Goal: Information Seeking & Learning: Learn about a topic

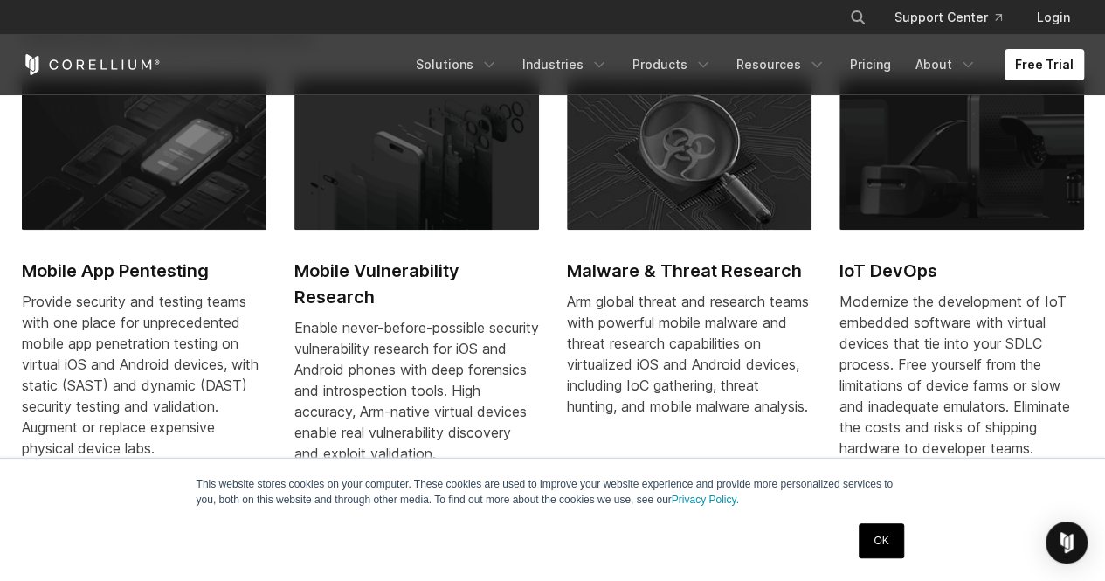
scroll to position [800, 0]
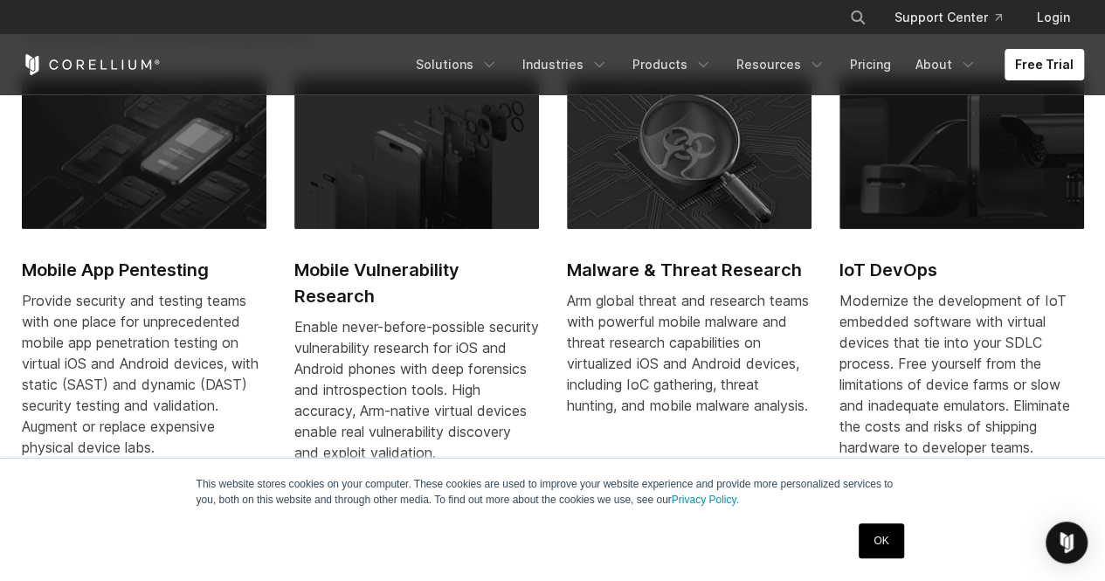
click at [361, 275] on h2 "Mobile Vulnerability Research" at bounding box center [416, 283] width 244 height 52
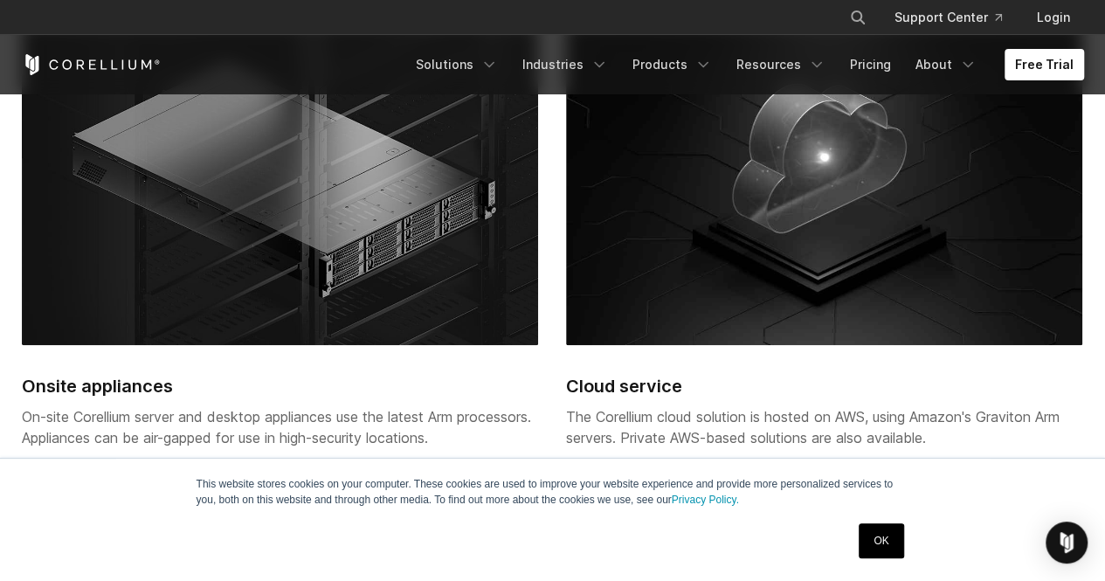
scroll to position [3916, 0]
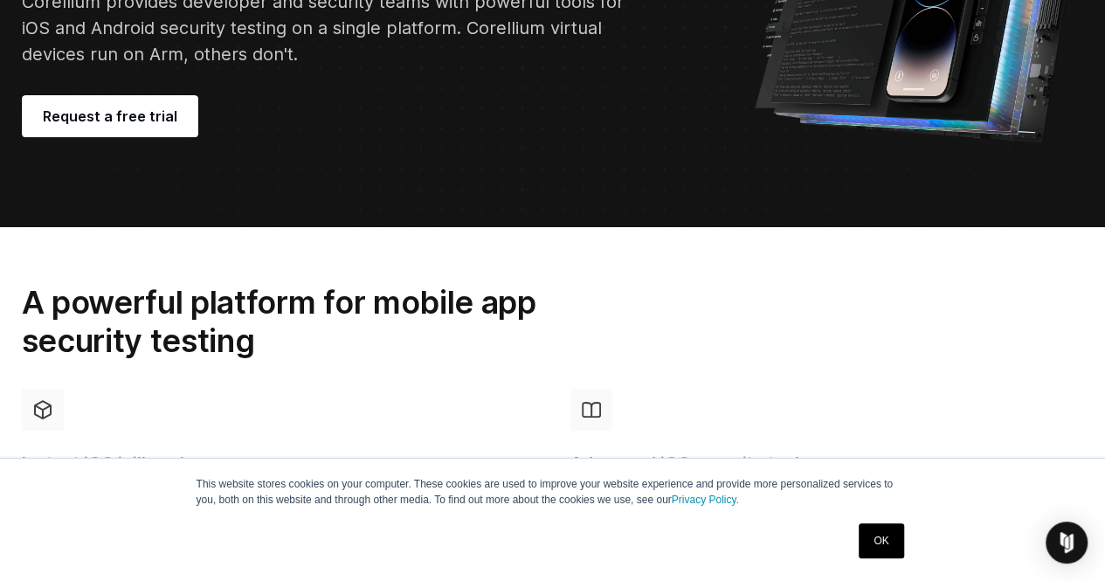
scroll to position [293, 0]
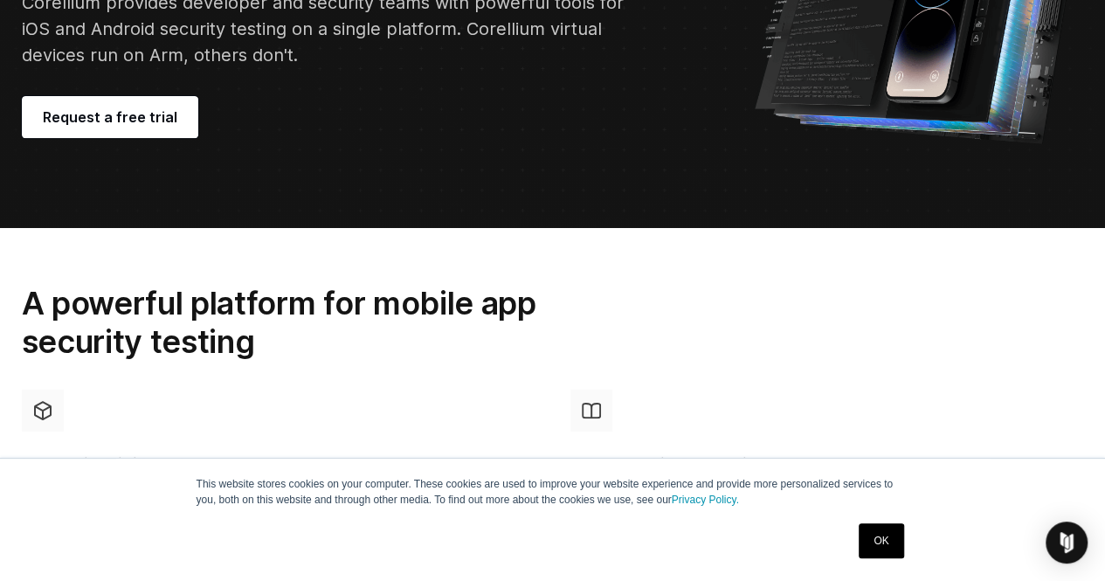
click at [1005, 75] on img at bounding box center [918, 4] width 331 height 279
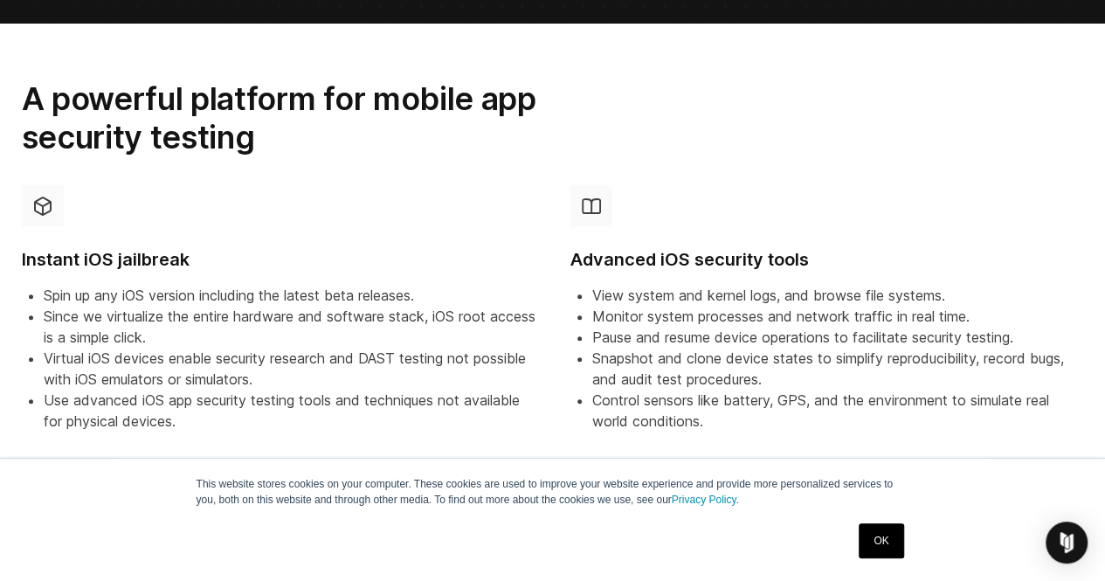
scroll to position [496, 0]
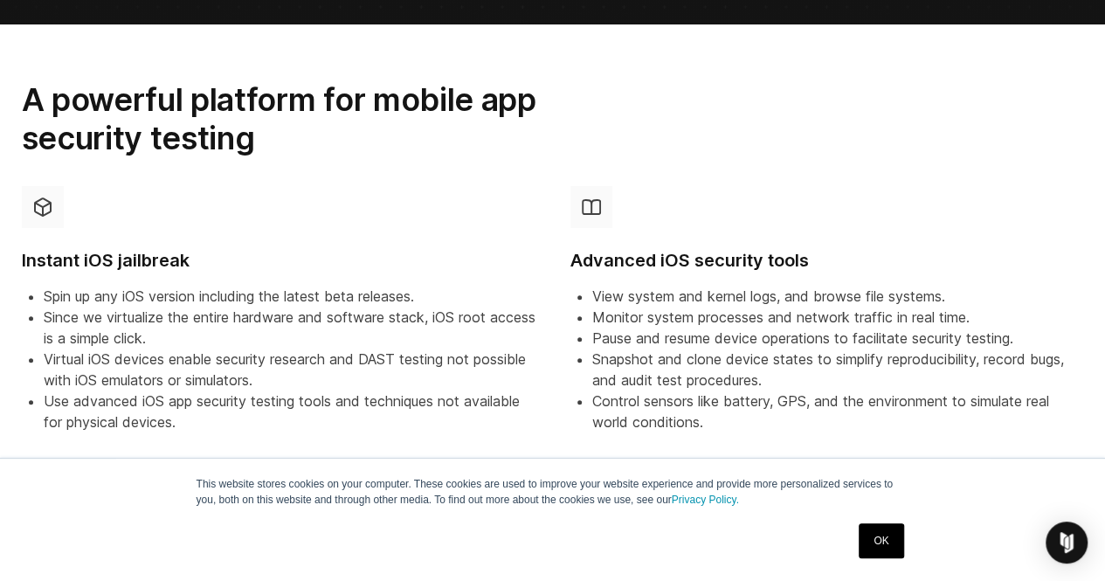
click at [882, 537] on link "OK" at bounding box center [880, 540] width 45 height 35
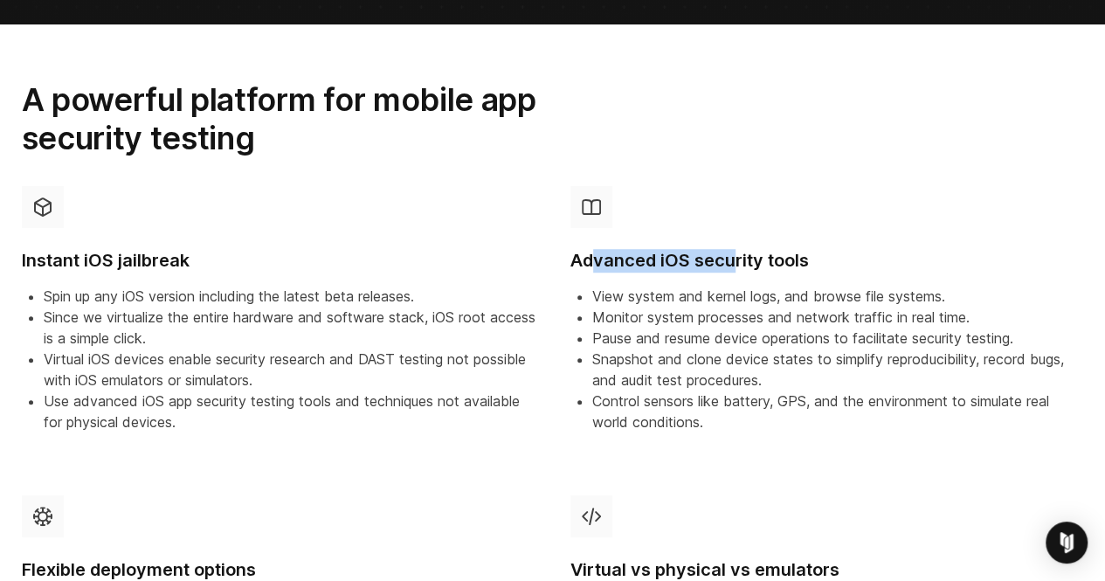
drag, startPoint x: 596, startPoint y: 263, endPoint x: 745, endPoint y: 268, distance: 149.4
click at [745, 268] on h4 "Advanced iOS security tools" at bounding box center [826, 261] width 513 height 24
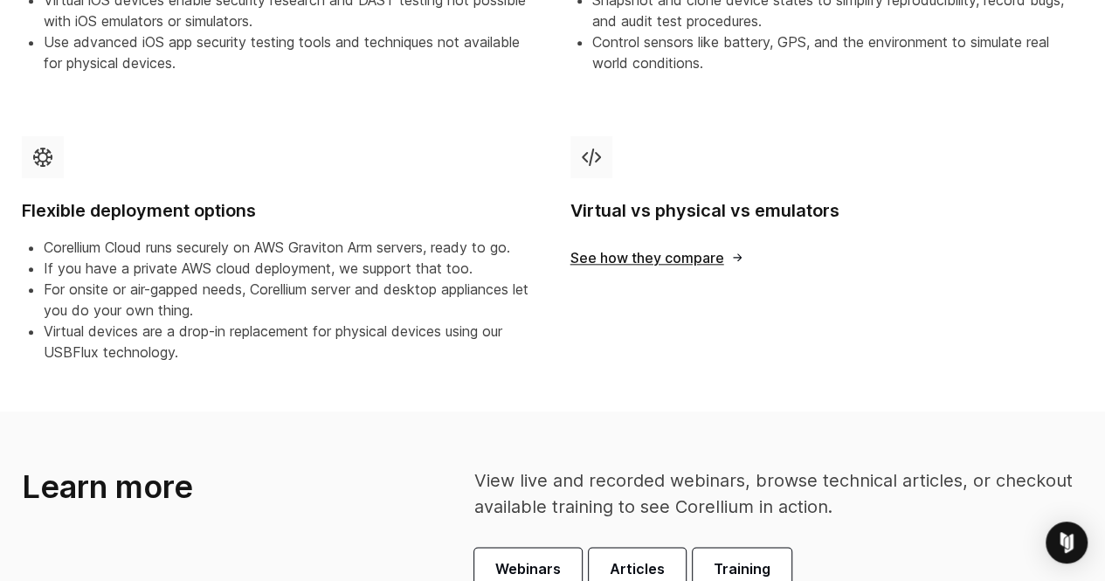
scroll to position [838, 0]
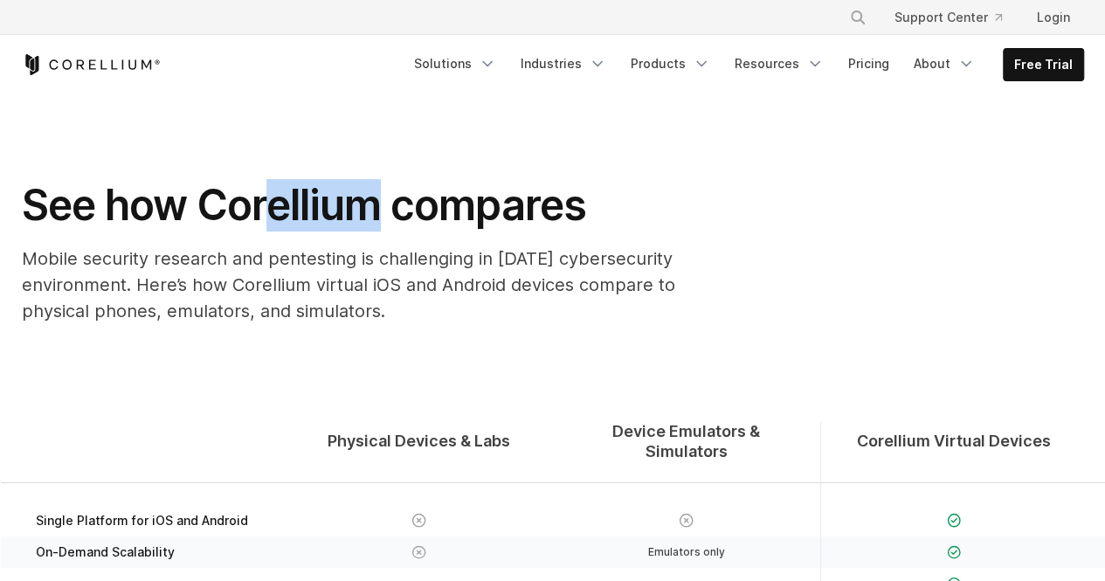
drag, startPoint x: 267, startPoint y: 200, endPoint x: 374, endPoint y: 189, distance: 107.1
click at [374, 189] on h1 "See how Corellium compares" at bounding box center [371, 205] width 699 height 52
click at [433, 205] on h1 "See how Corellium compares" at bounding box center [371, 205] width 699 height 52
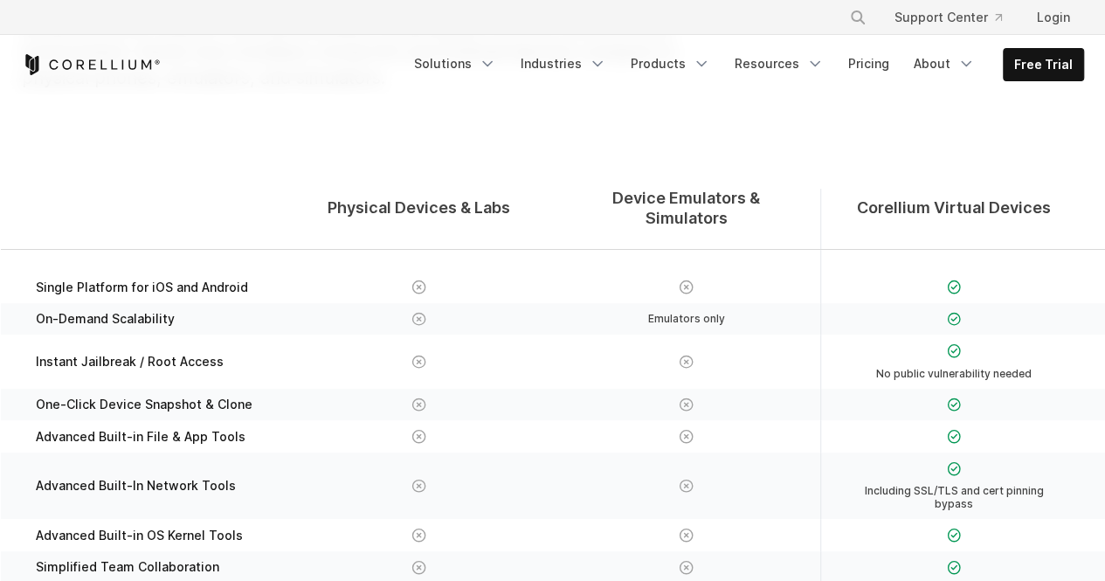
scroll to position [227, 0]
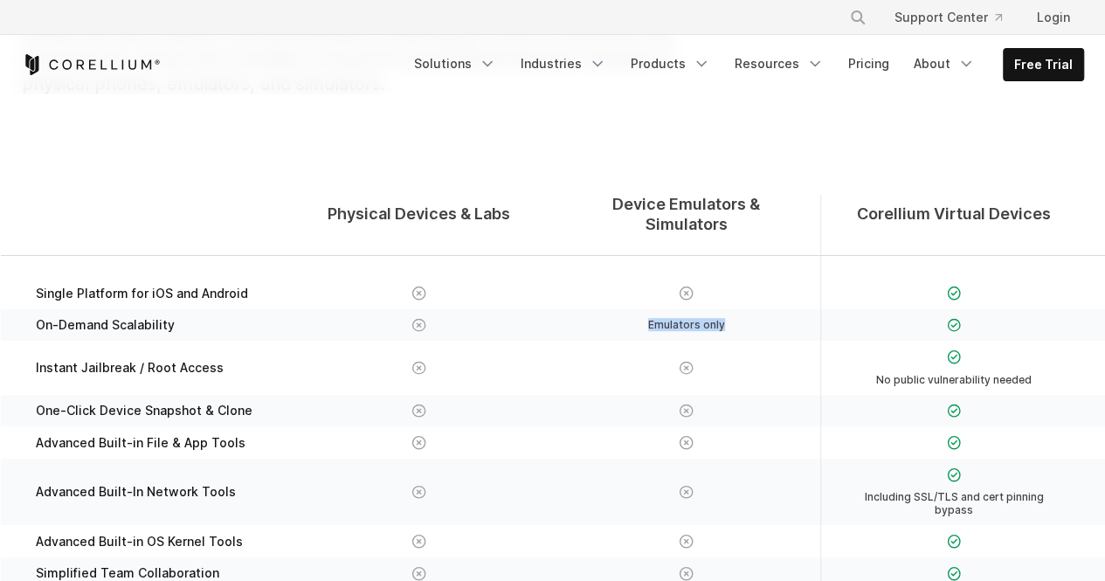
drag, startPoint x: 645, startPoint y: 306, endPoint x: 768, endPoint y: 310, distance: 123.2
click at [768, 316] on div "Emulators only" at bounding box center [686, 325] width 232 height 18
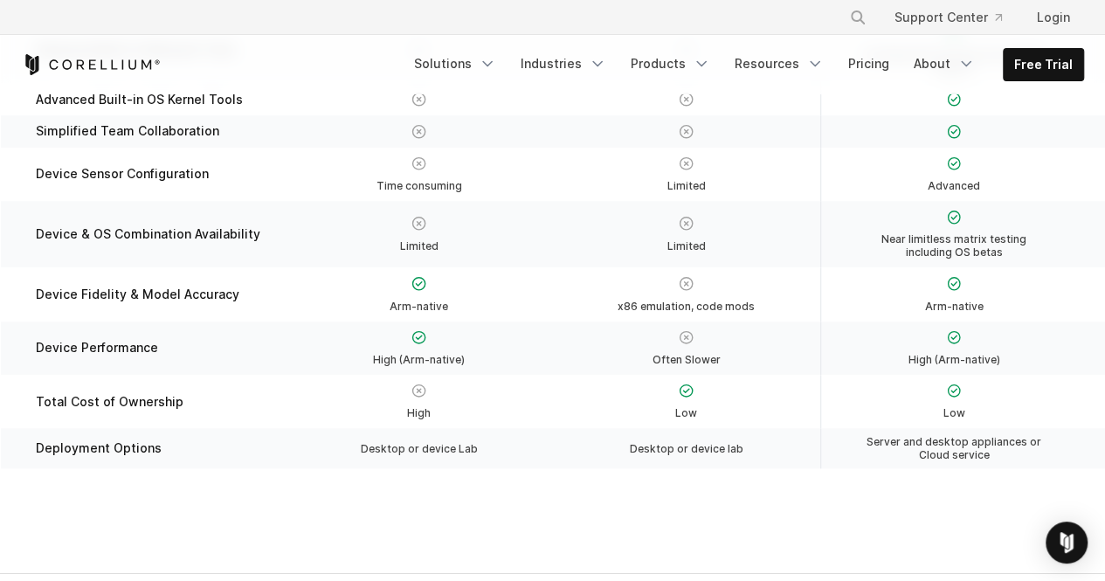
scroll to position [662, 0]
